Goal: Transaction & Acquisition: Register for event/course

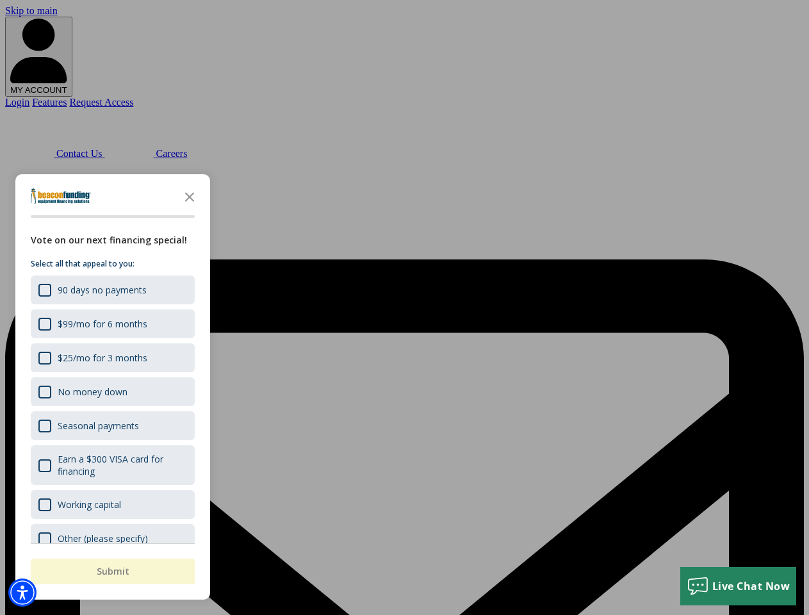
click at [404, 308] on div "button" at bounding box center [404, 307] width 809 height 615
click at [22, 593] on img "Accessibility Menu" at bounding box center [22, 593] width 28 height 28
